Goal: Navigation & Orientation: Find specific page/section

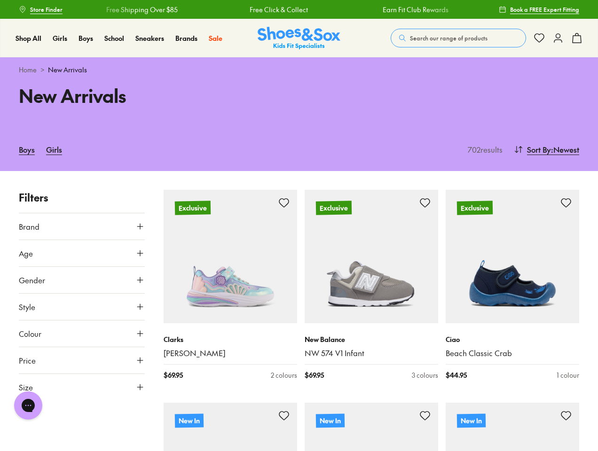
click at [458, 38] on span "Search our range of products" at bounding box center [449, 38] width 78 height 8
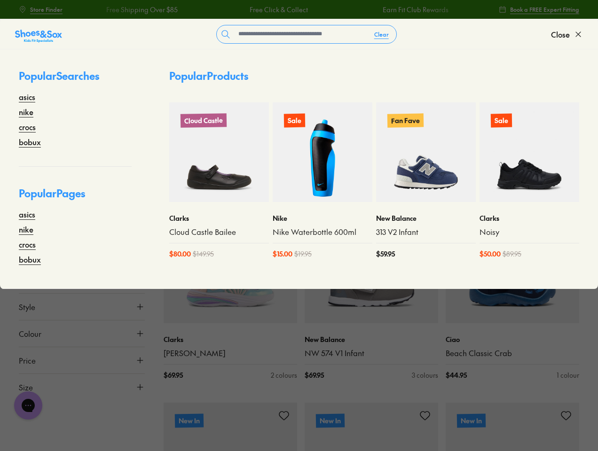
click at [382, 34] on button "Clear" at bounding box center [382, 34] width 30 height 17
click at [567, 34] on span "Close" at bounding box center [560, 34] width 19 height 11
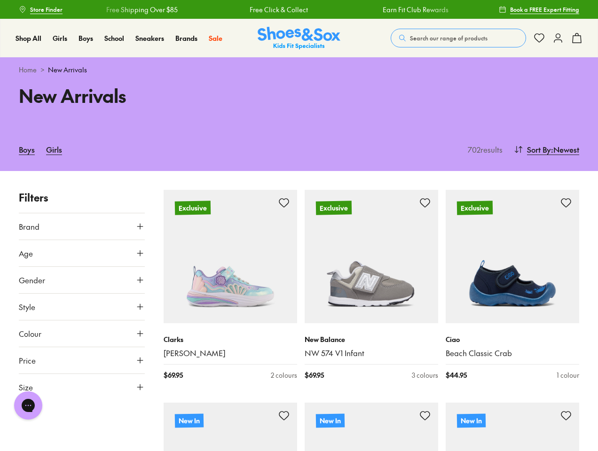
click at [577, 38] on icon at bounding box center [576, 37] width 11 height 11
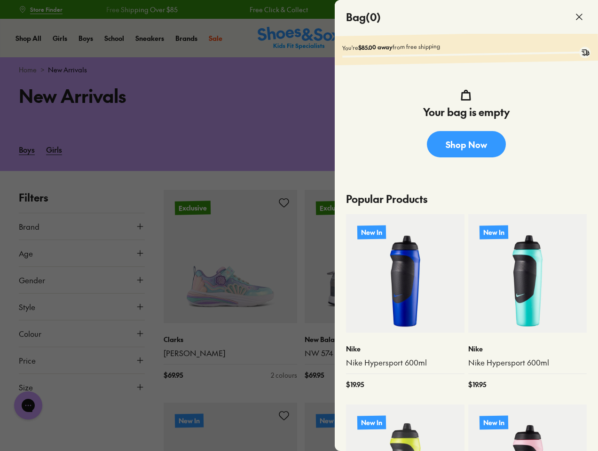
click at [545, 149] on div at bounding box center [299, 225] width 598 height 451
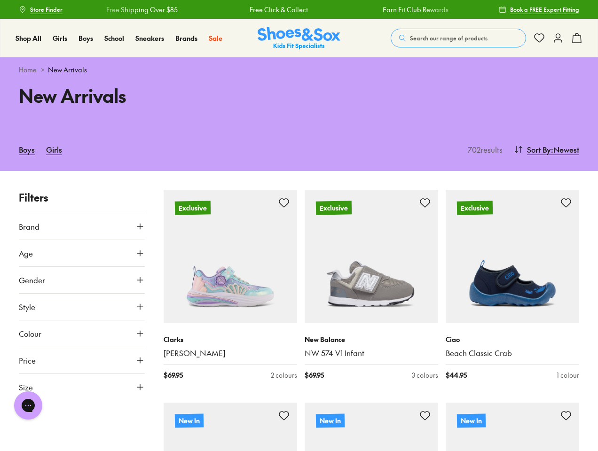
click at [82, 227] on button "Brand" at bounding box center [82, 226] width 126 height 26
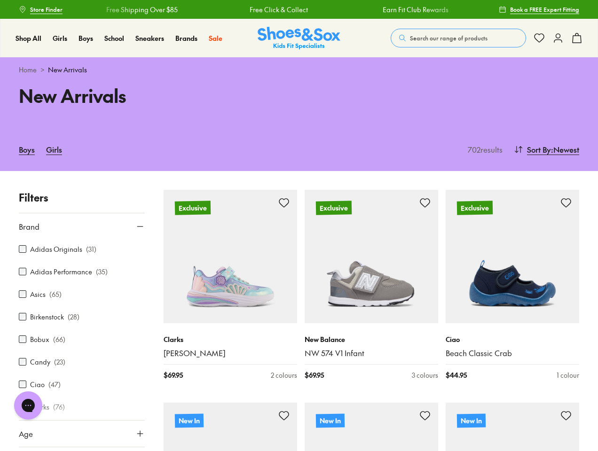
click at [82, 253] on div "Adidas Originals ( 31 )" at bounding box center [82, 248] width 126 height 11
